Goal: Navigation & Orientation: Understand site structure

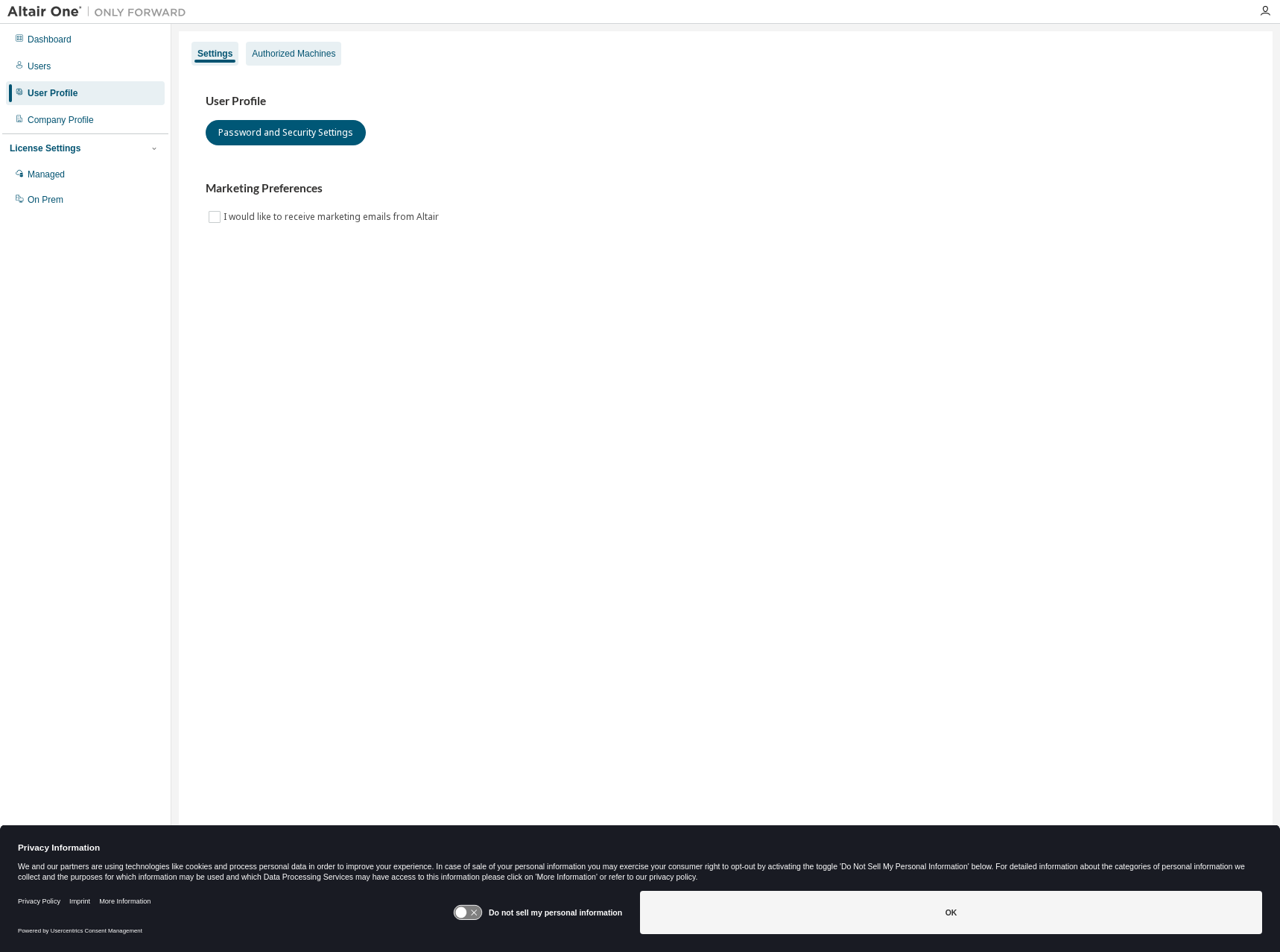
click at [311, 53] on div "Authorized Machines" at bounding box center [294, 53] width 83 height 12
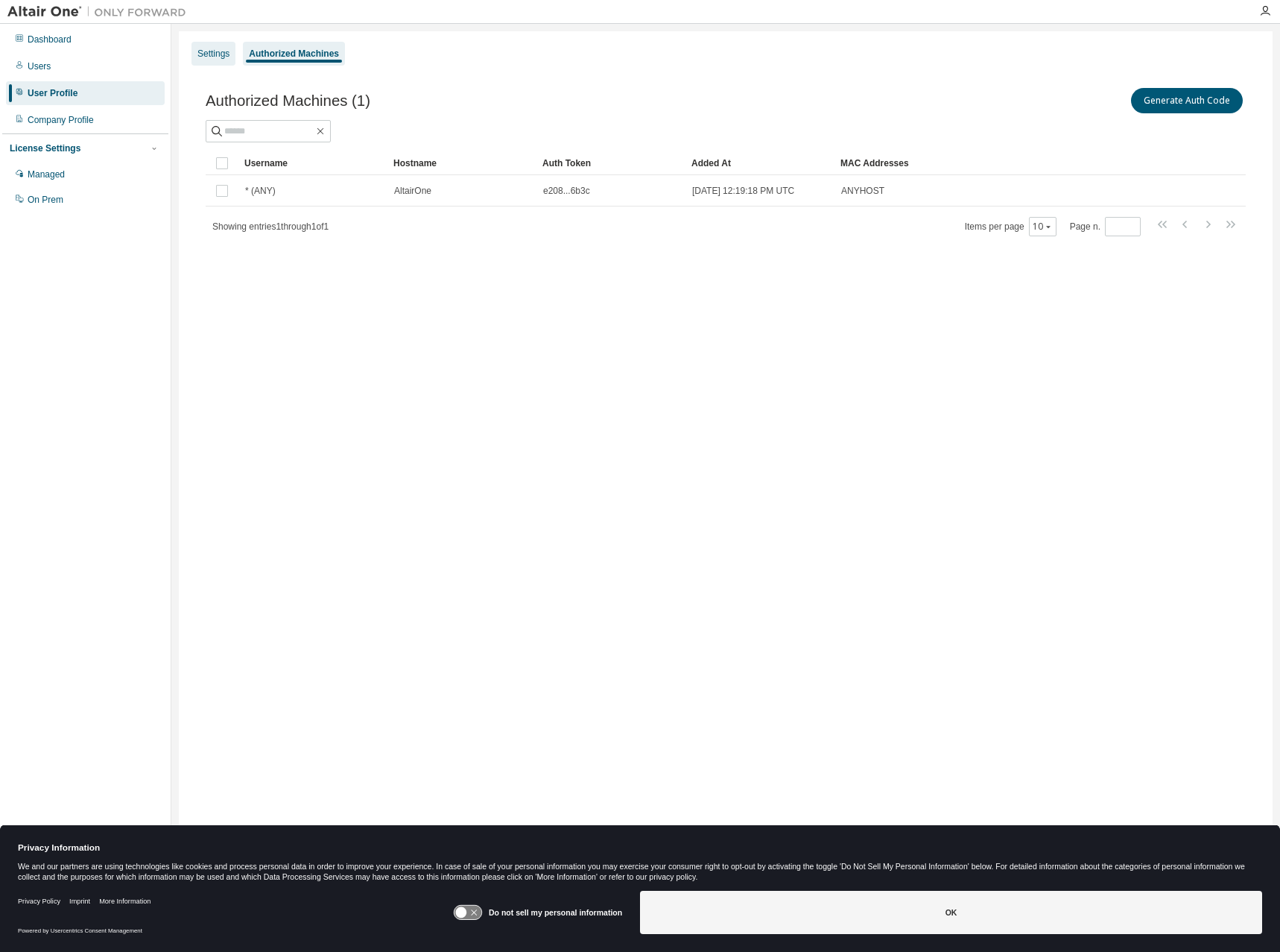
click at [201, 53] on div "Settings" at bounding box center [214, 53] width 32 height 12
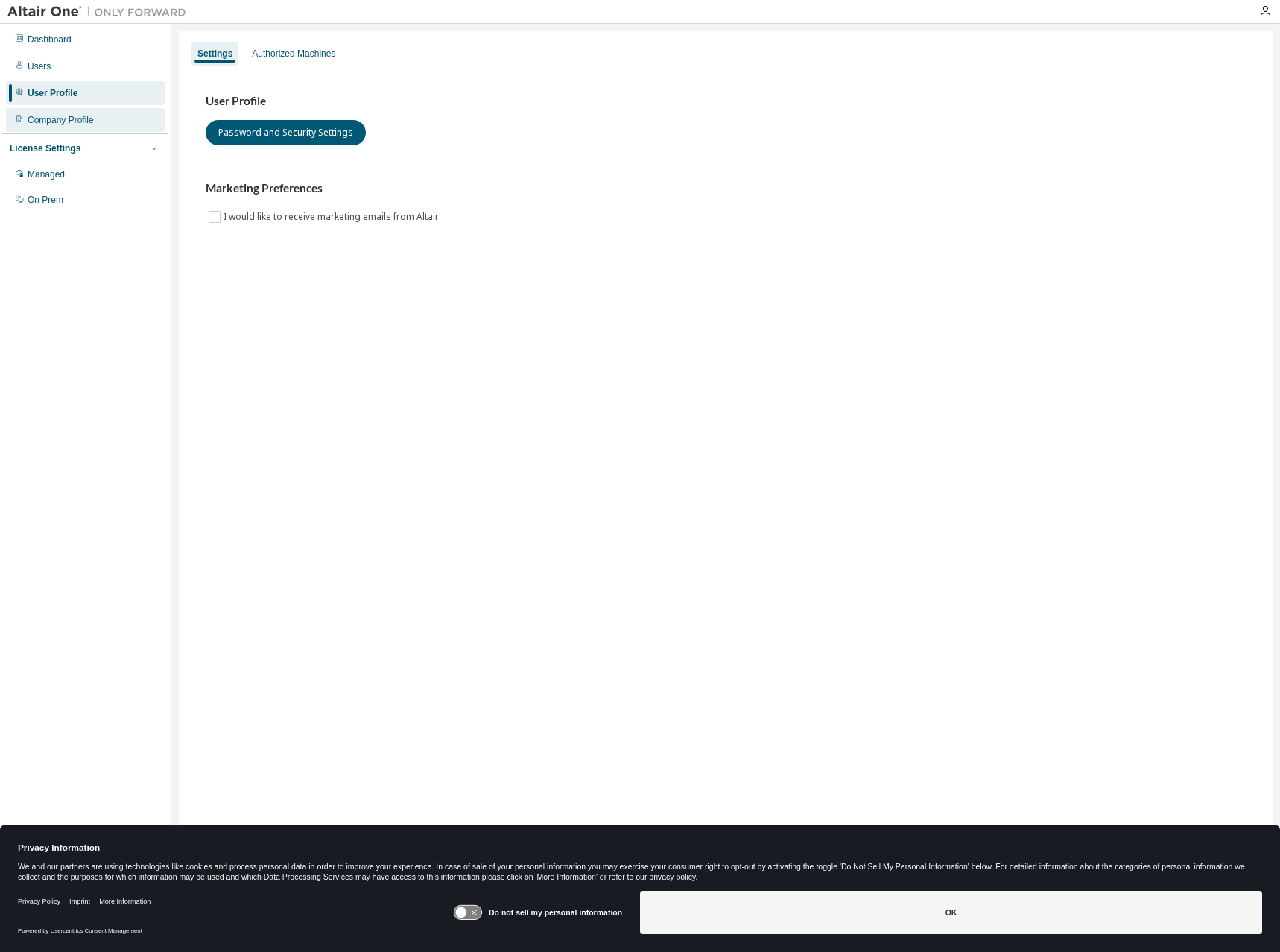
click at [63, 114] on div "Company Profile" at bounding box center [85, 119] width 159 height 24
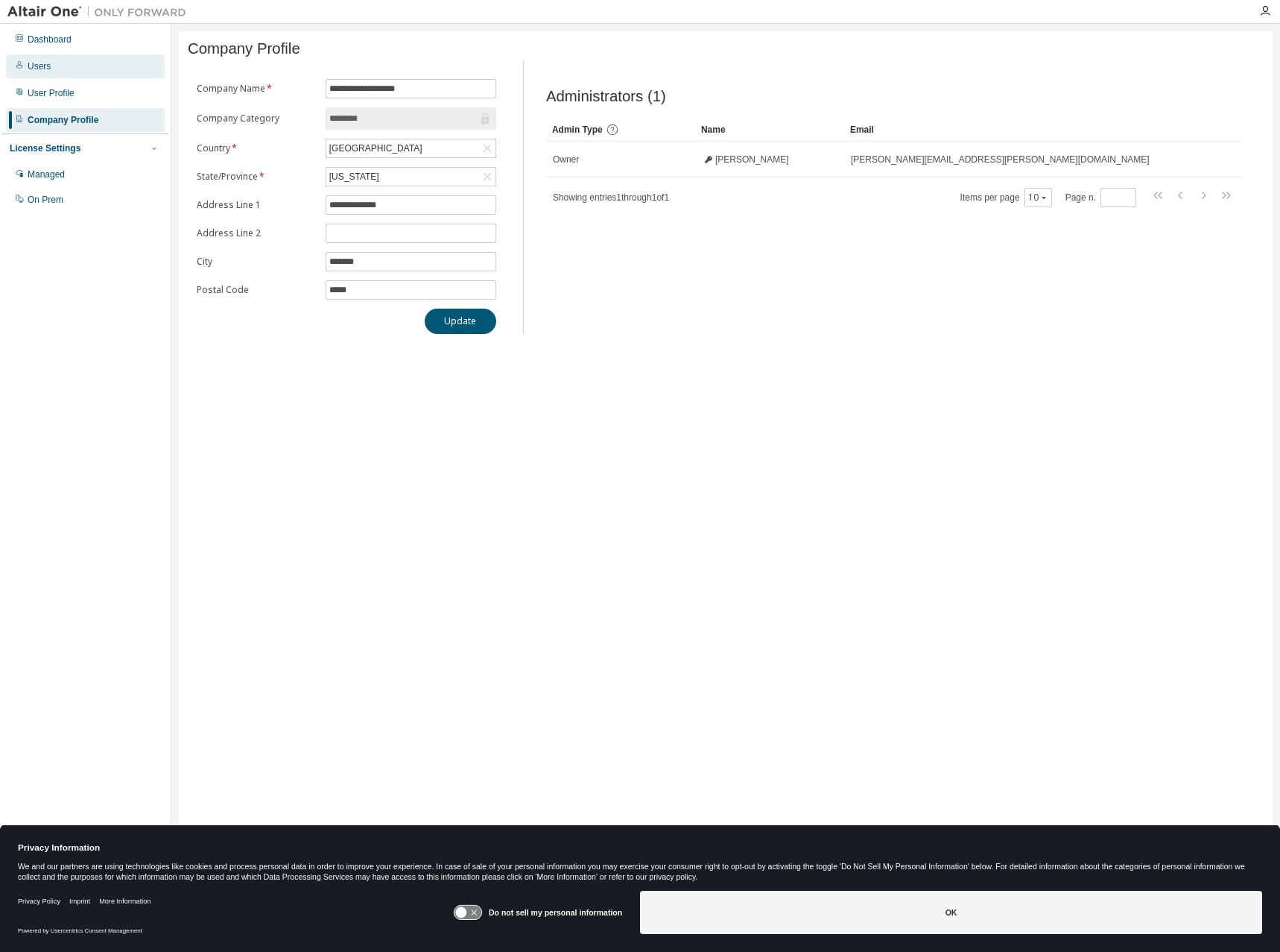
click at [80, 73] on div "Users" at bounding box center [85, 66] width 159 height 24
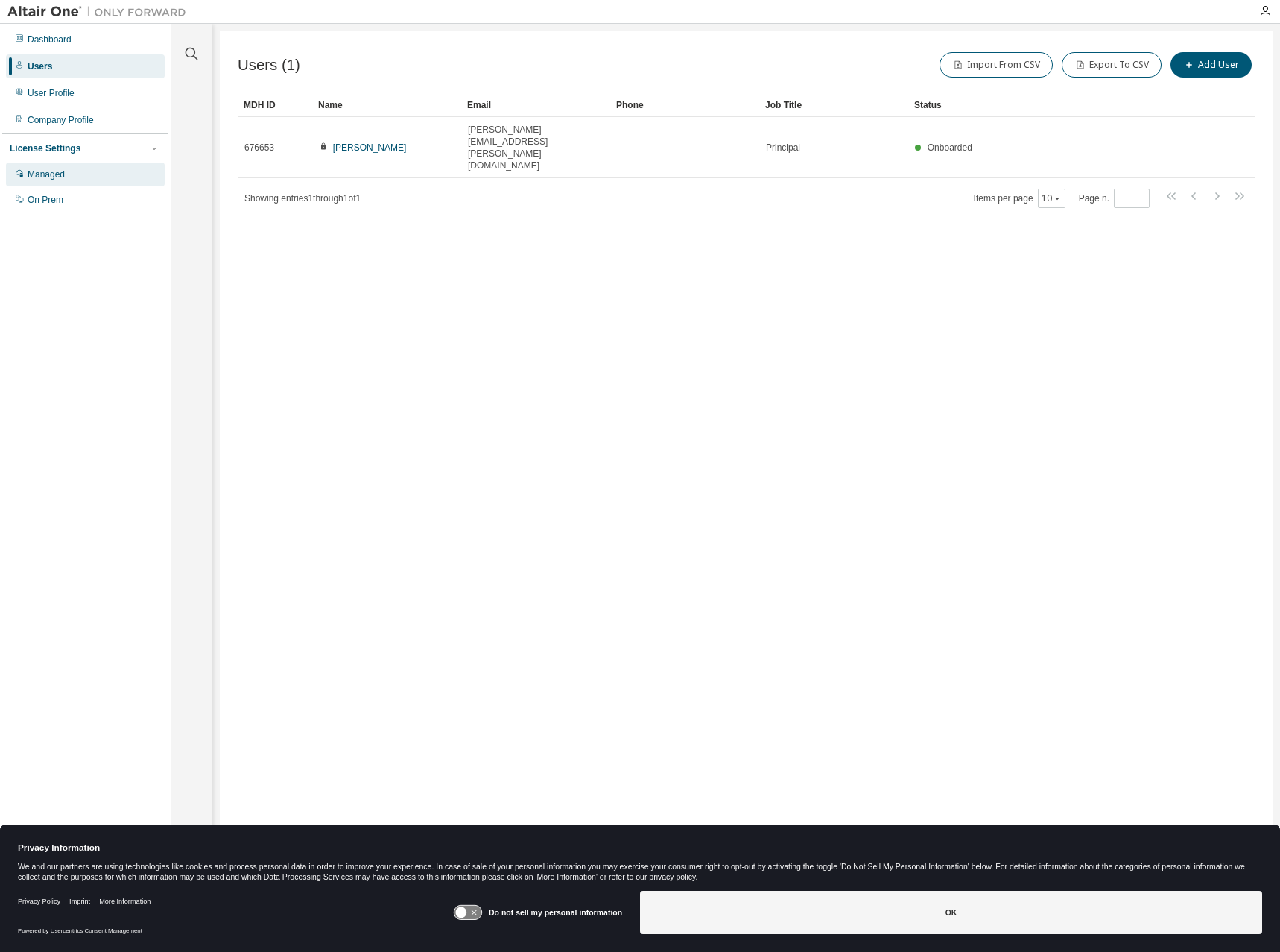
click at [59, 176] on div "Managed" at bounding box center [46, 175] width 38 height 12
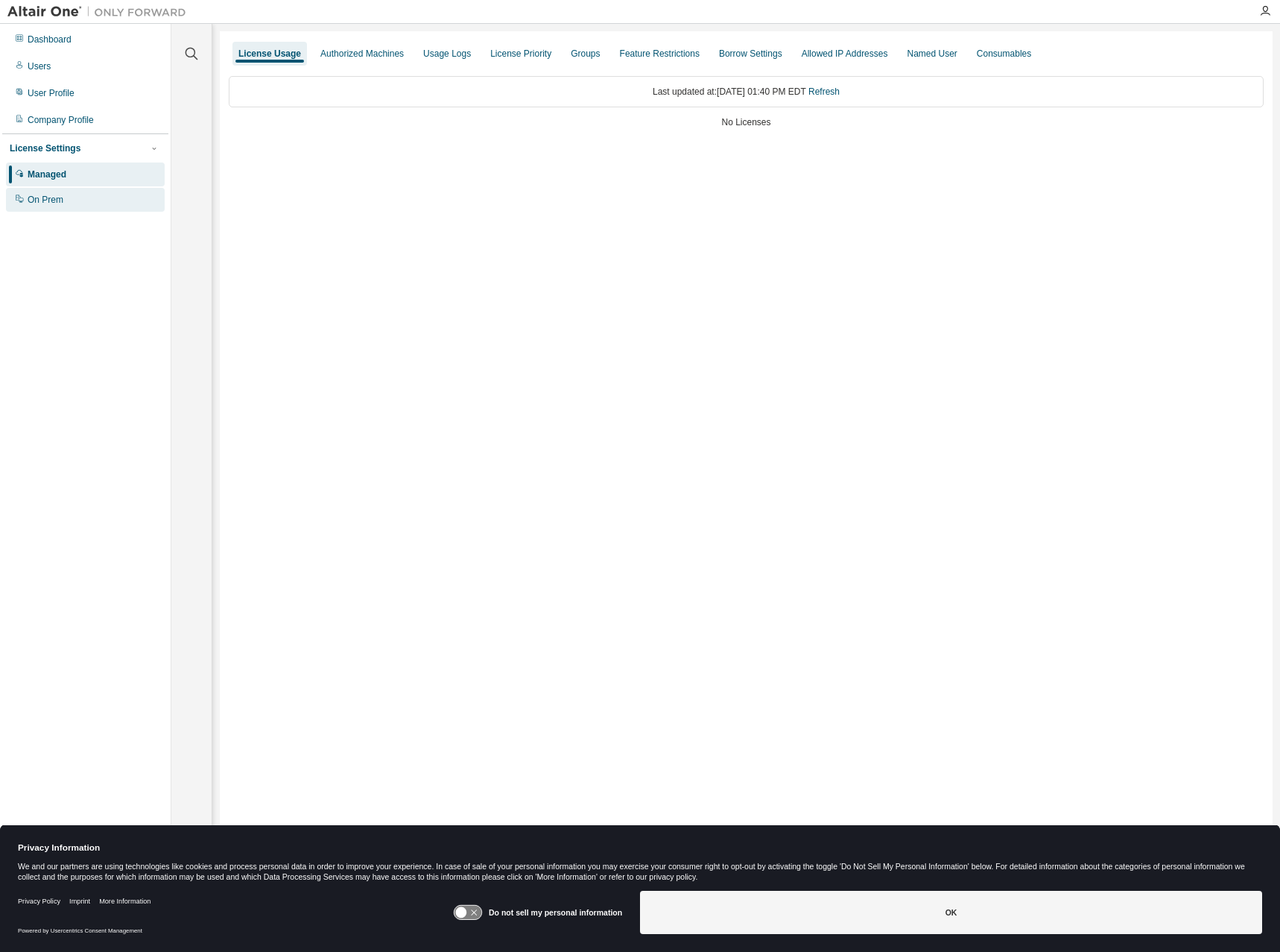
click at [63, 200] on div "On Prem" at bounding box center [85, 200] width 159 height 24
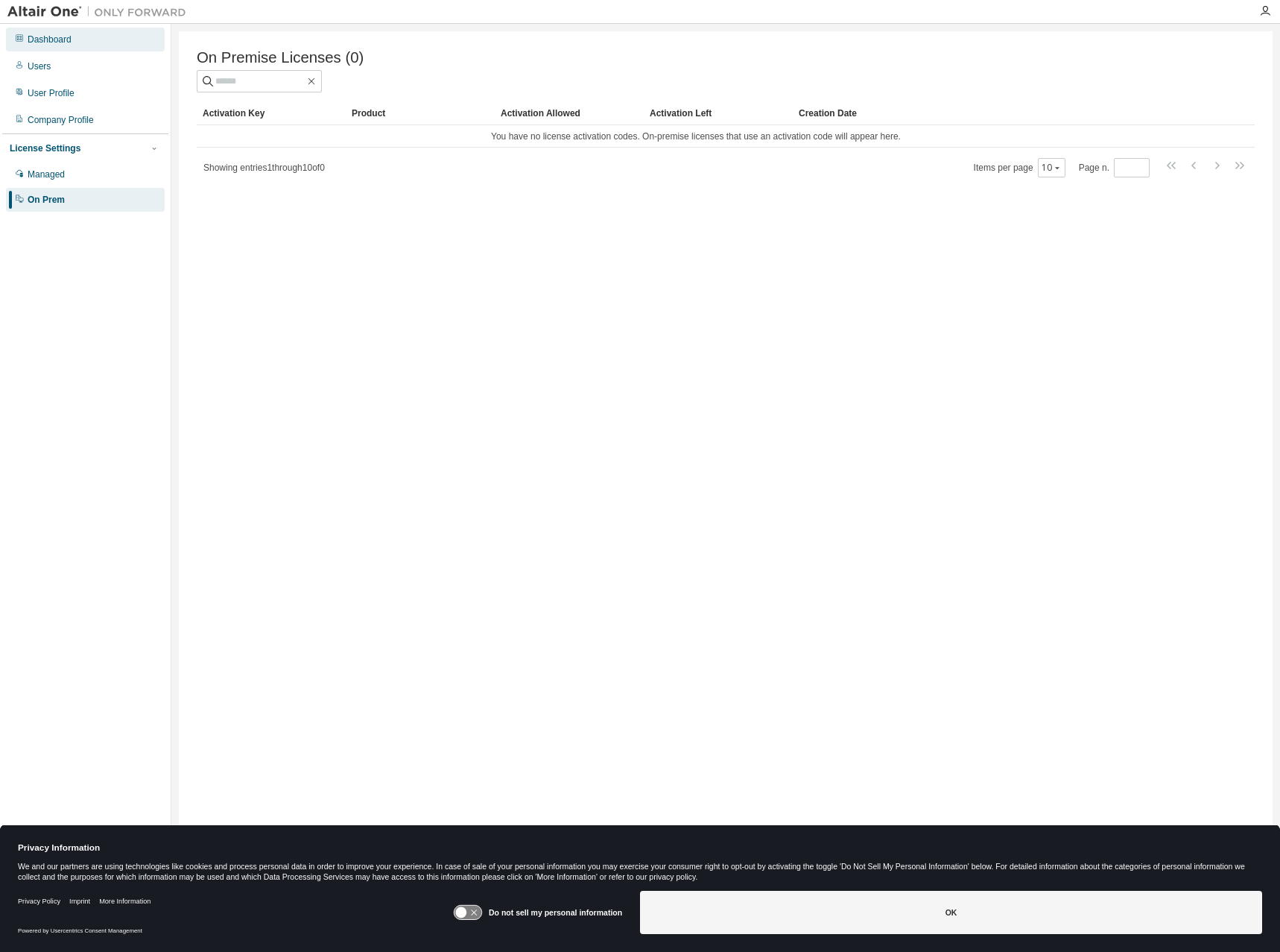
click at [70, 47] on div "Dashboard" at bounding box center [85, 39] width 159 height 24
